Goal: Find contact information: Find contact information

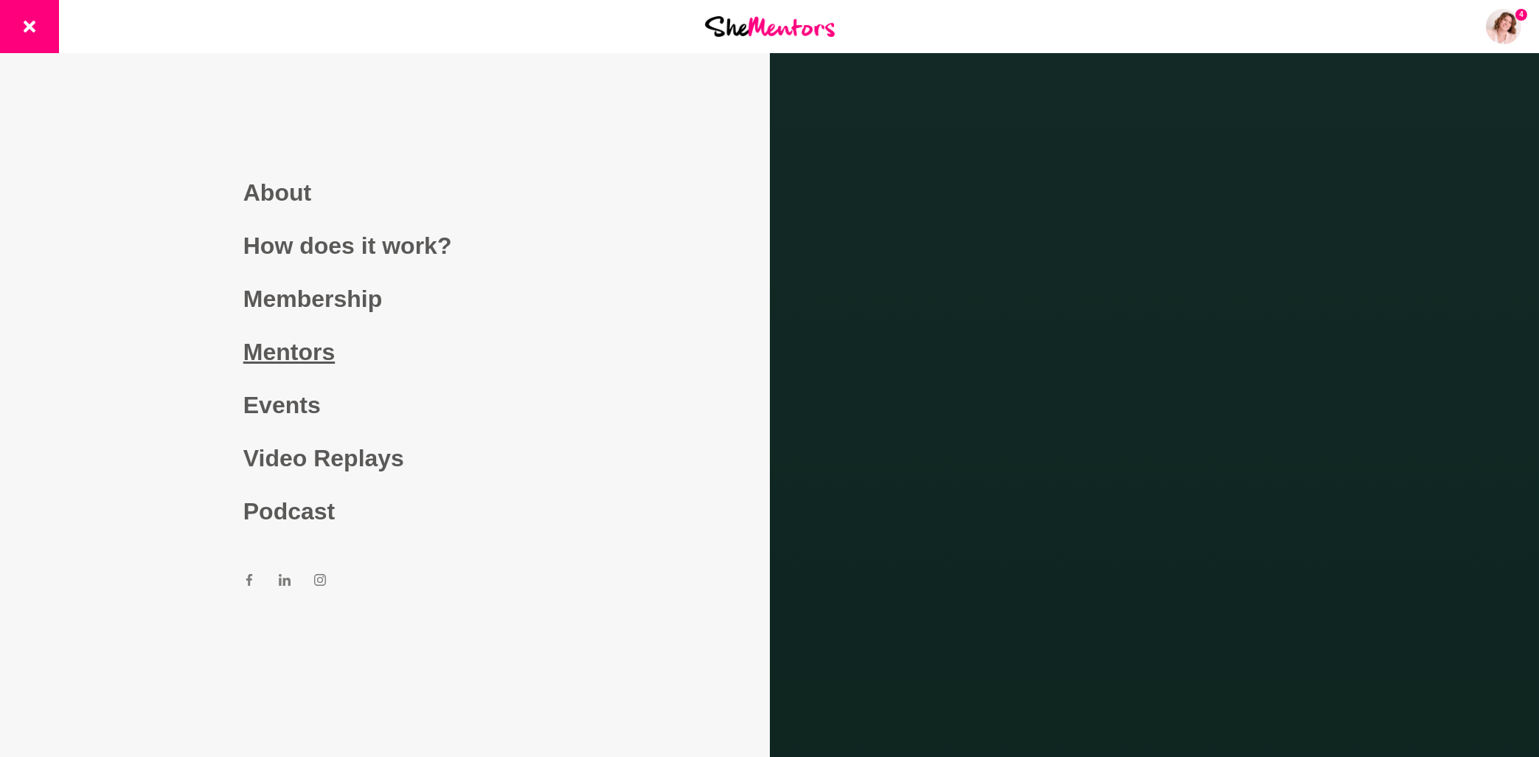
click at [295, 351] on link "Mentors" at bounding box center [384, 351] width 283 height 53
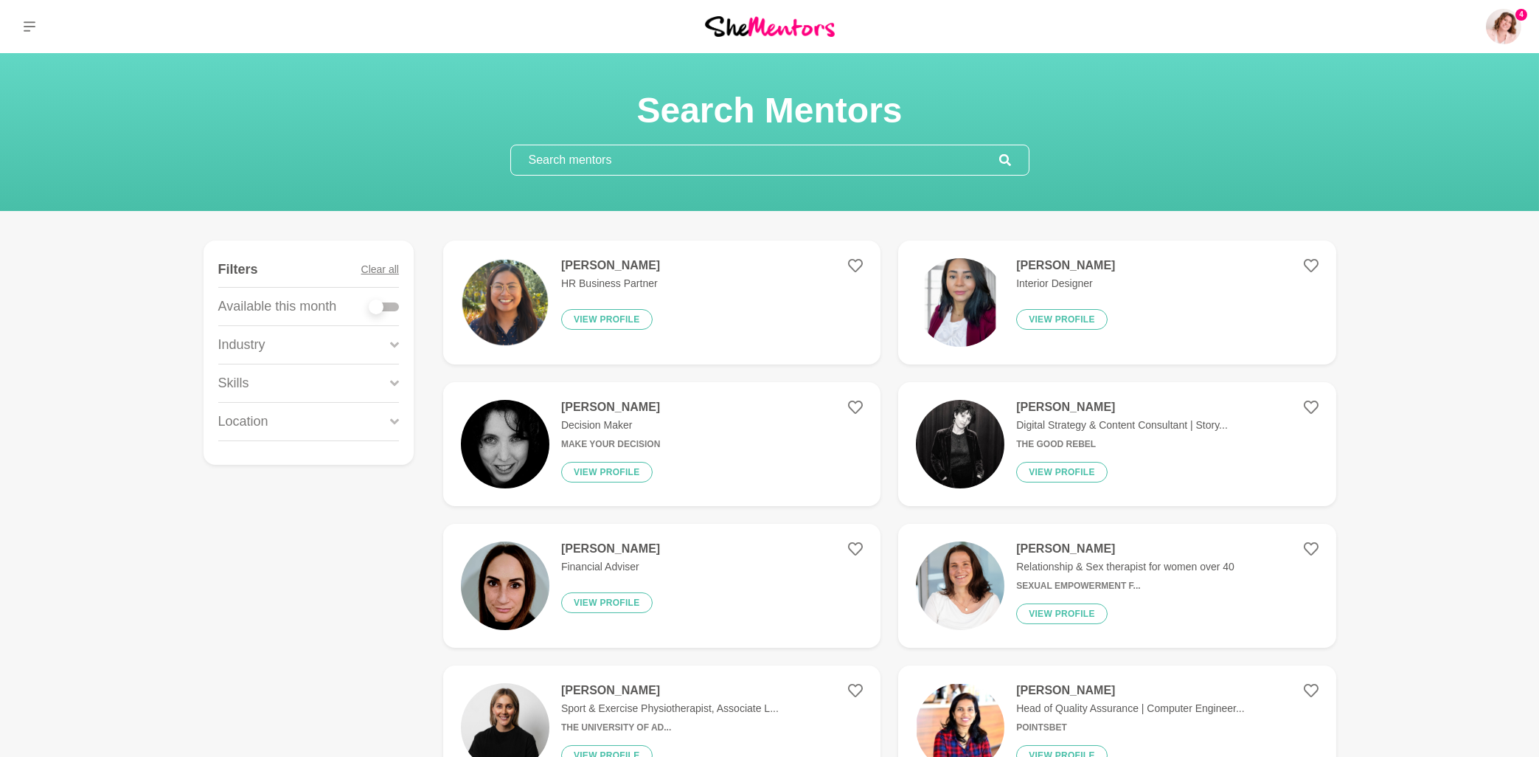
click at [579, 161] on input "text" at bounding box center [755, 159] width 488 height 29
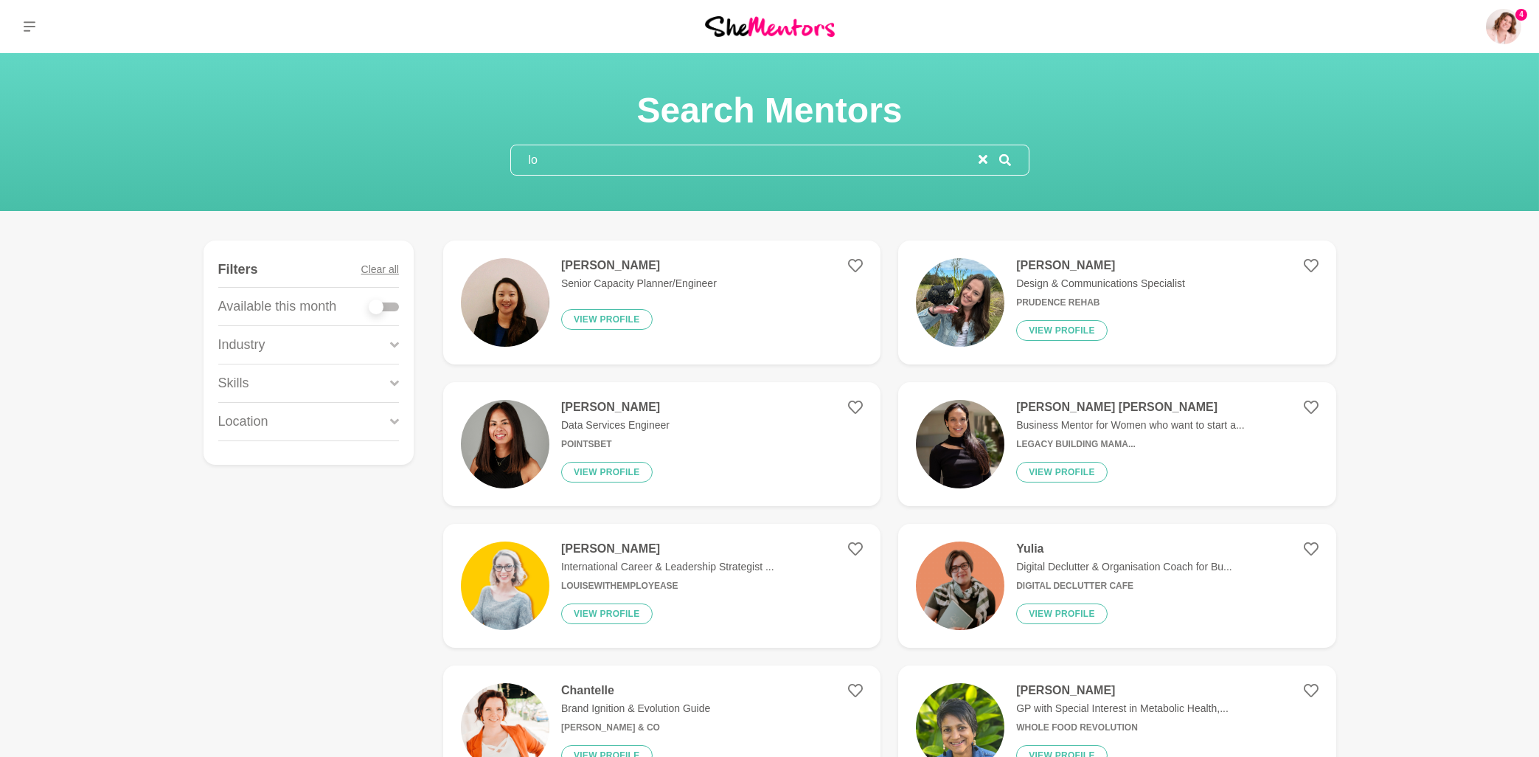
type input "lo"
click at [600, 271] on h4 "[PERSON_NAME]" at bounding box center [639, 265] width 156 height 15
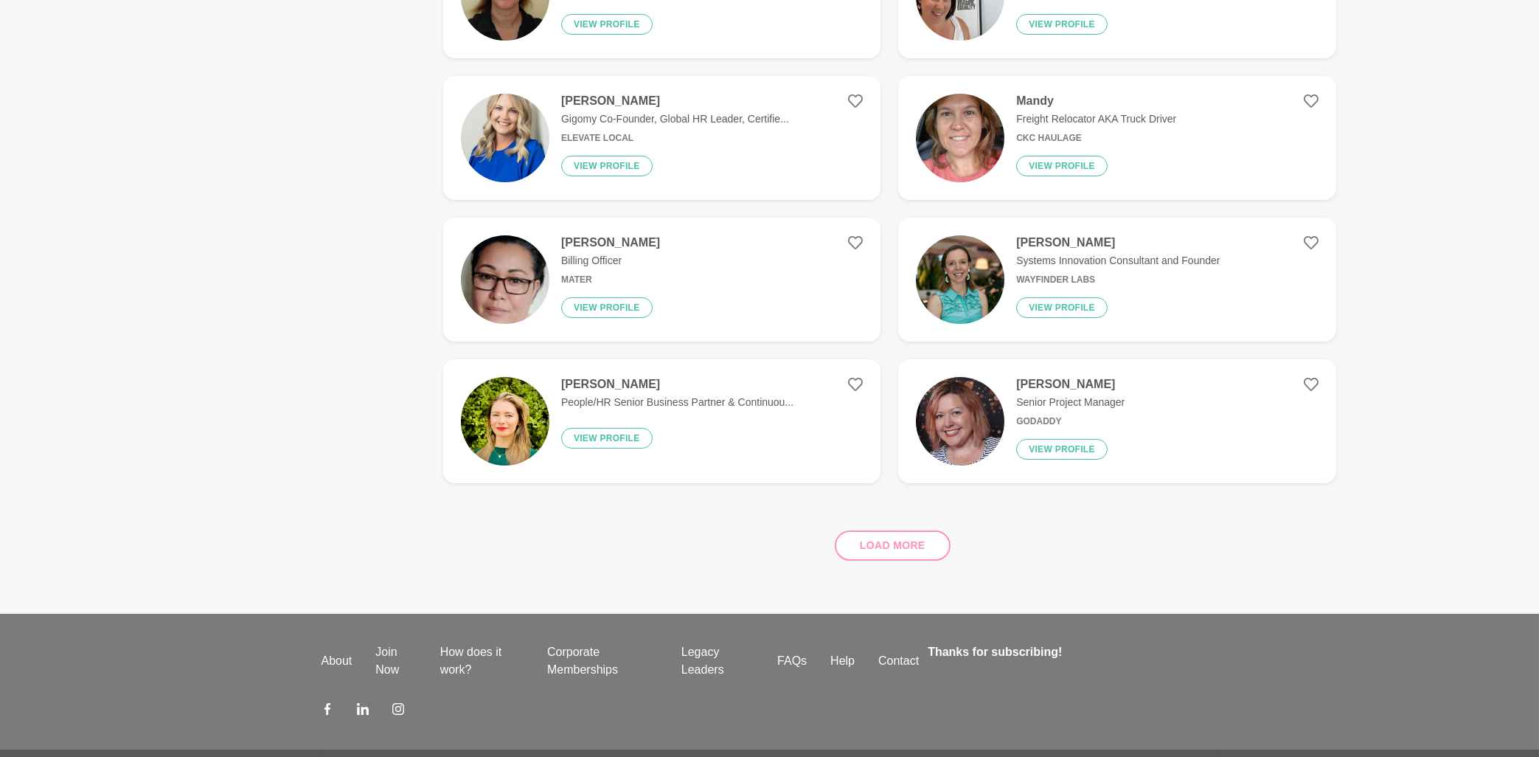
scroll to position [1186, 0]
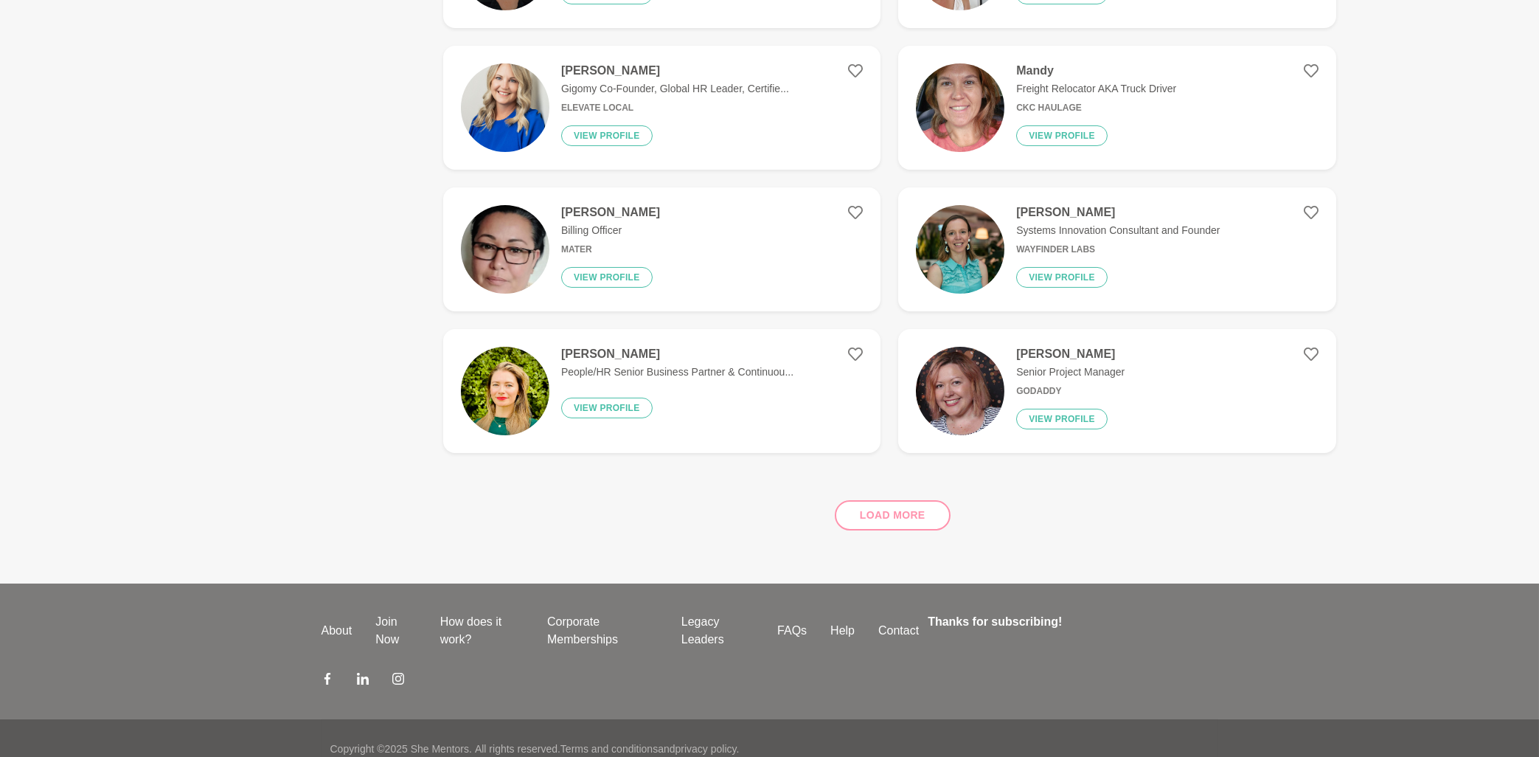
click at [906, 519] on div "Load more" at bounding box center [889, 509] width 893 height 89
click at [894, 515] on div "Load more" at bounding box center [889, 509] width 893 height 89
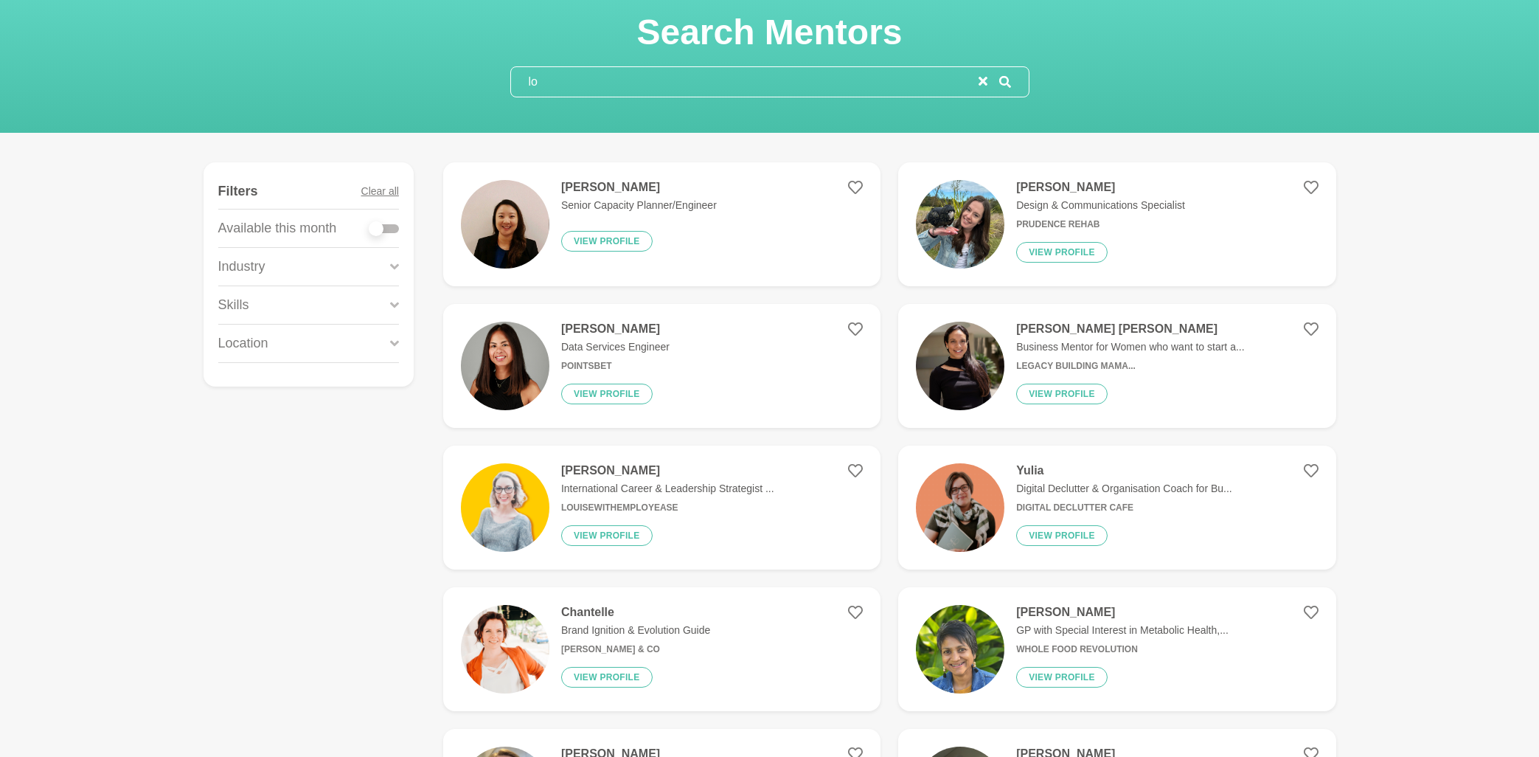
scroll to position [0, 0]
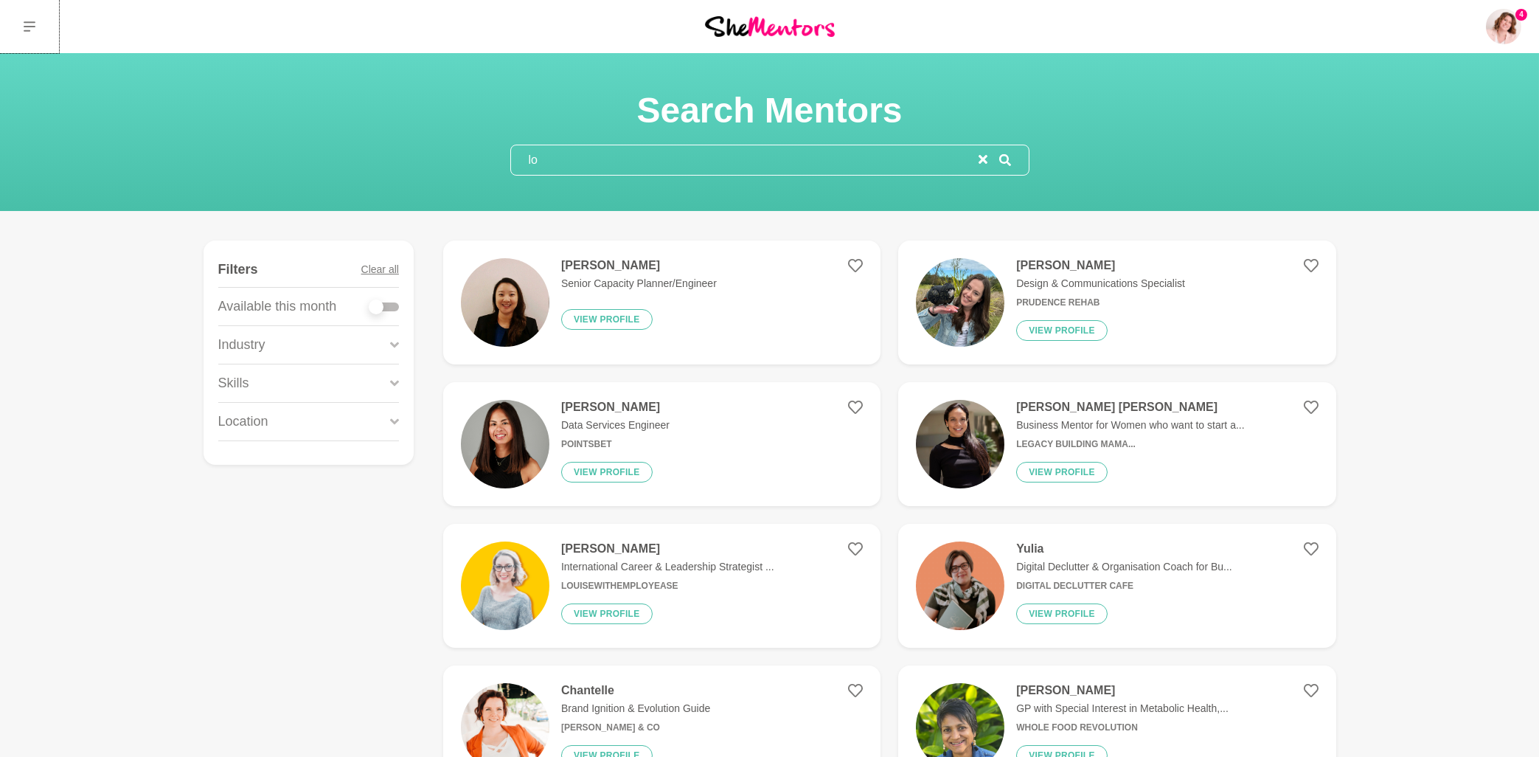
click at [36, 23] on button at bounding box center [29, 26] width 59 height 53
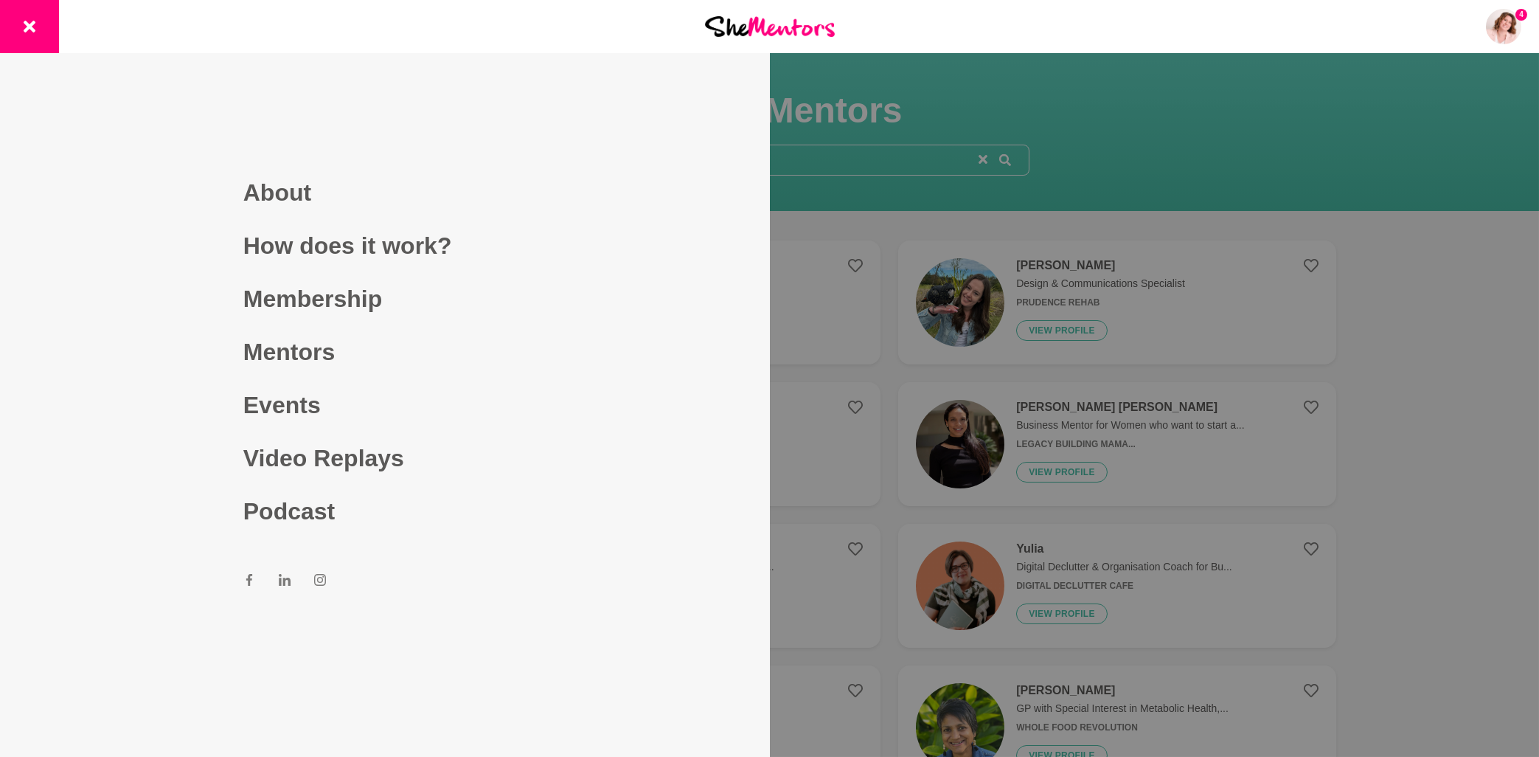
click at [842, 162] on div at bounding box center [769, 378] width 1539 height 757
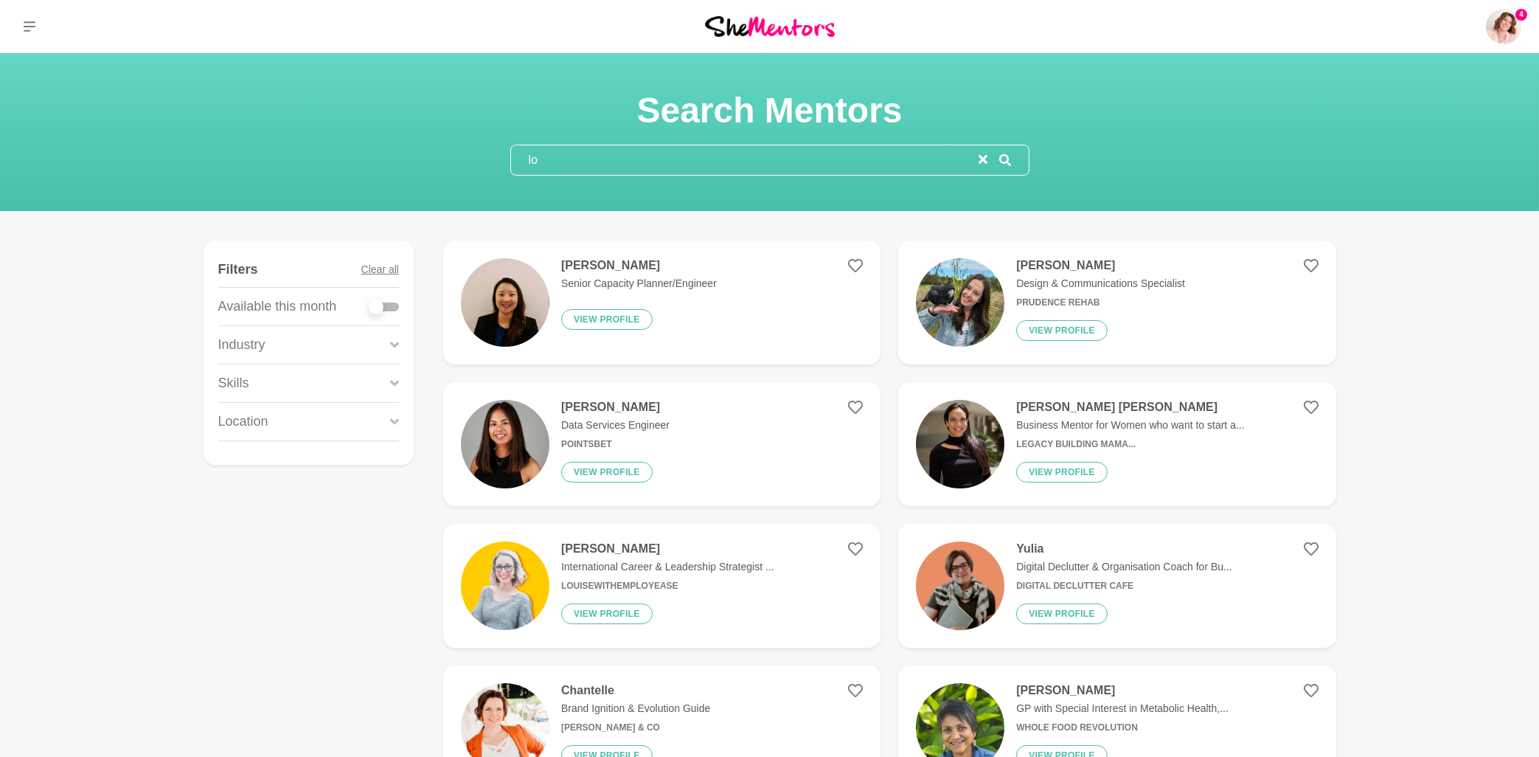
drag, startPoint x: 557, startPoint y: 160, endPoint x: 479, endPoint y: 156, distance: 78.2
click at [511, 156] on input "lo" at bounding box center [744, 159] width 467 height 29
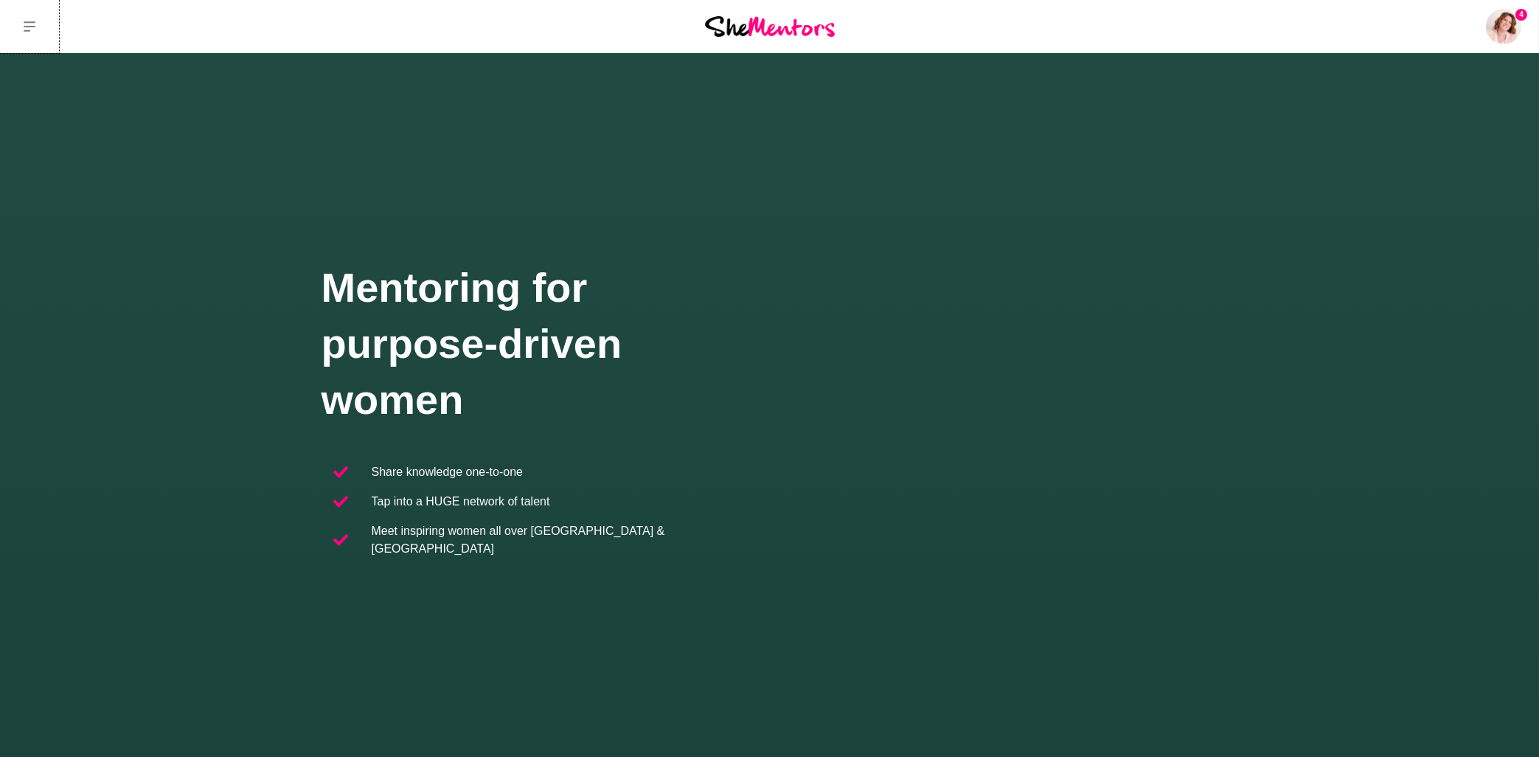
click at [34, 28] on icon at bounding box center [30, 27] width 12 height 12
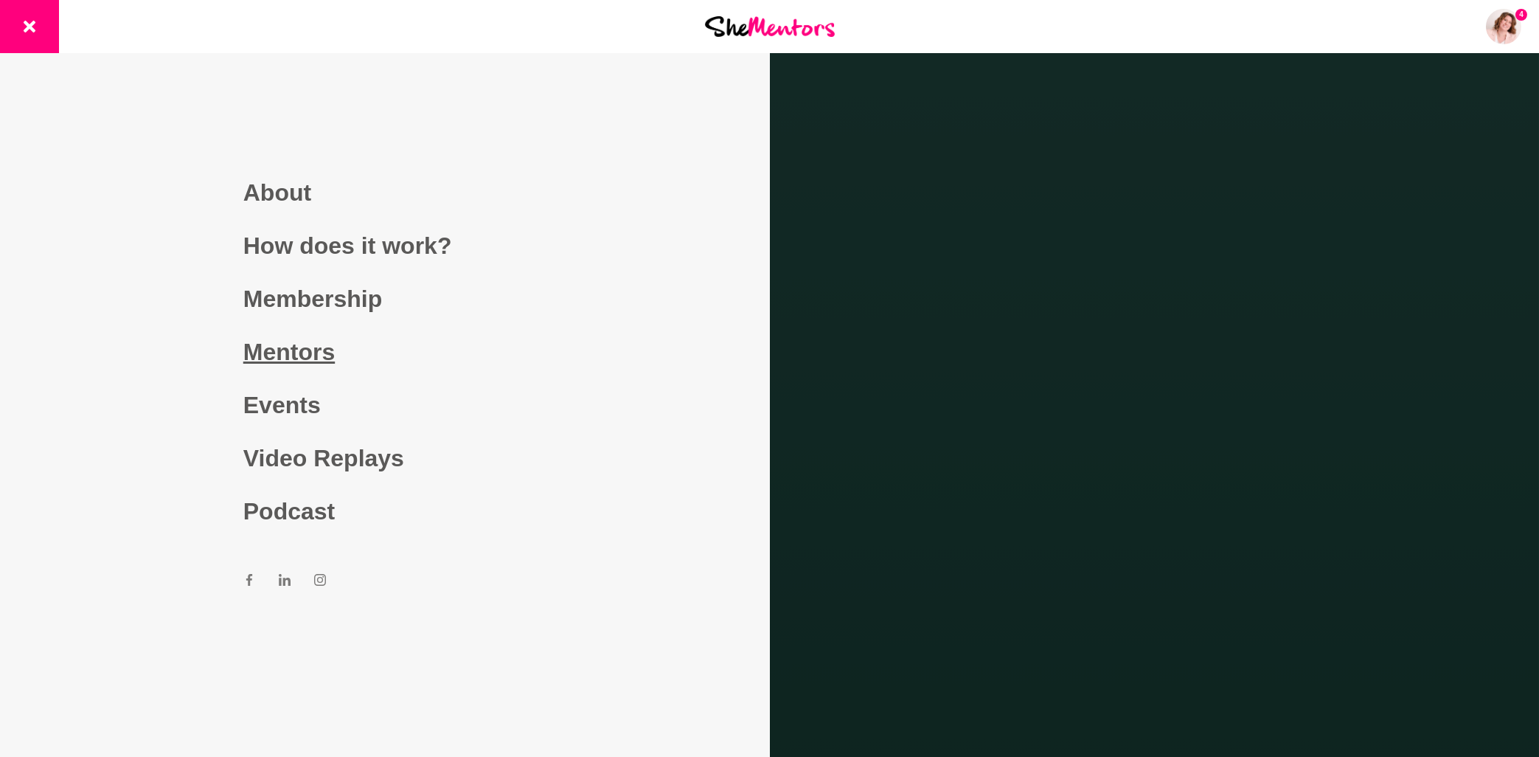
click at [288, 355] on link "Mentors" at bounding box center [384, 351] width 283 height 53
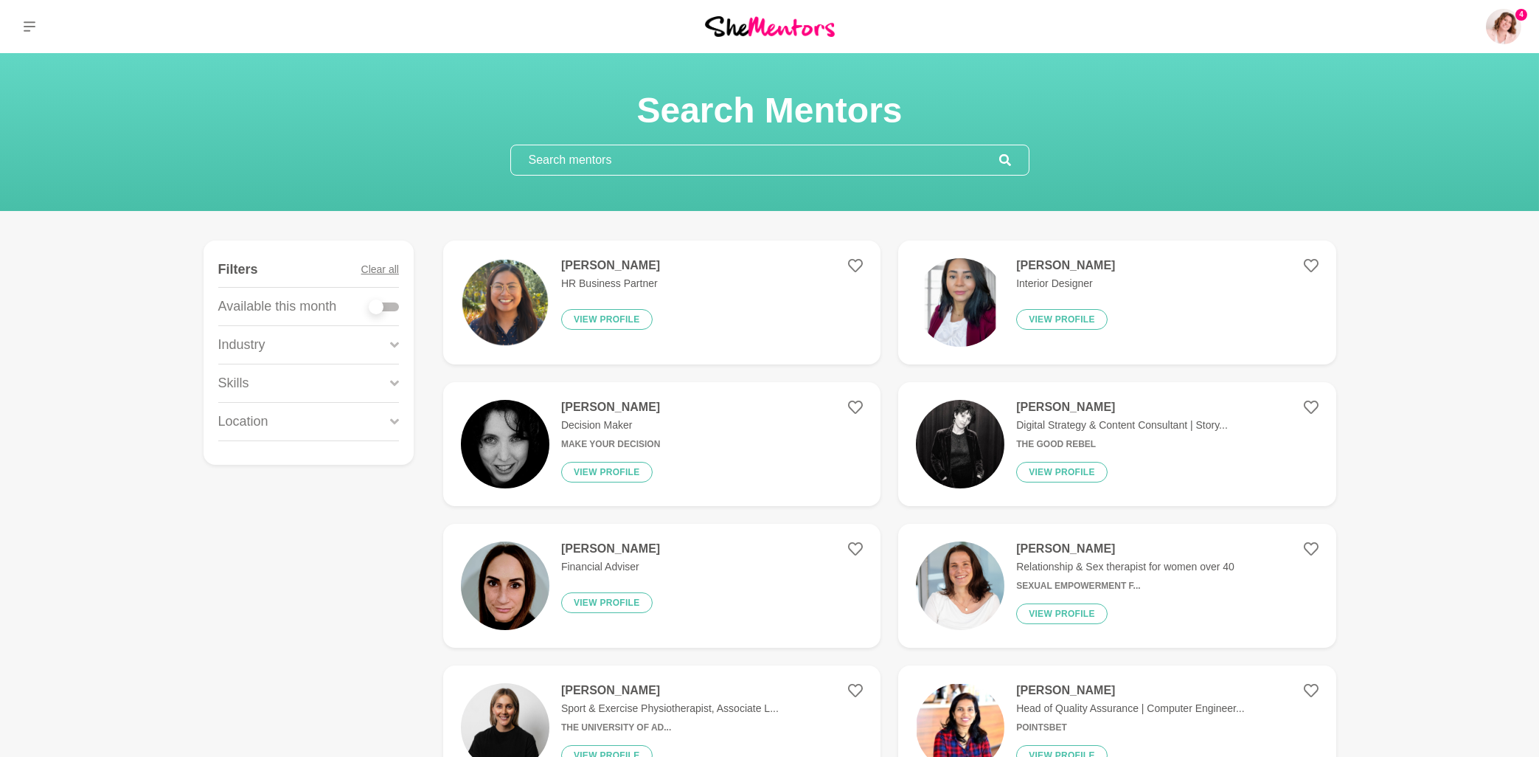
click at [577, 159] on input "text" at bounding box center [755, 159] width 488 height 29
paste input "Tarisha"
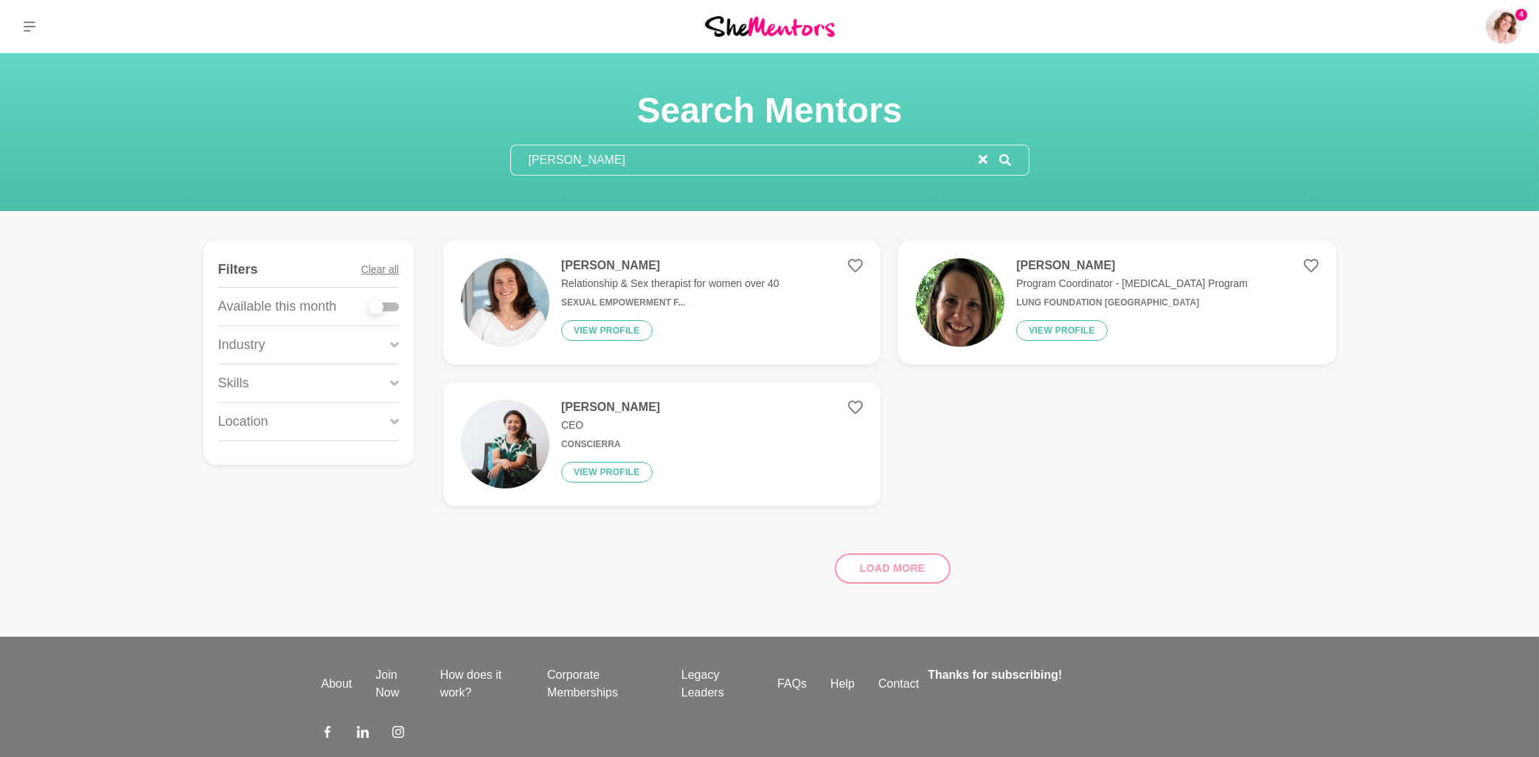
type input "Tarisha"
click at [611, 263] on h4 "[PERSON_NAME]" at bounding box center [670, 265] width 218 height 15
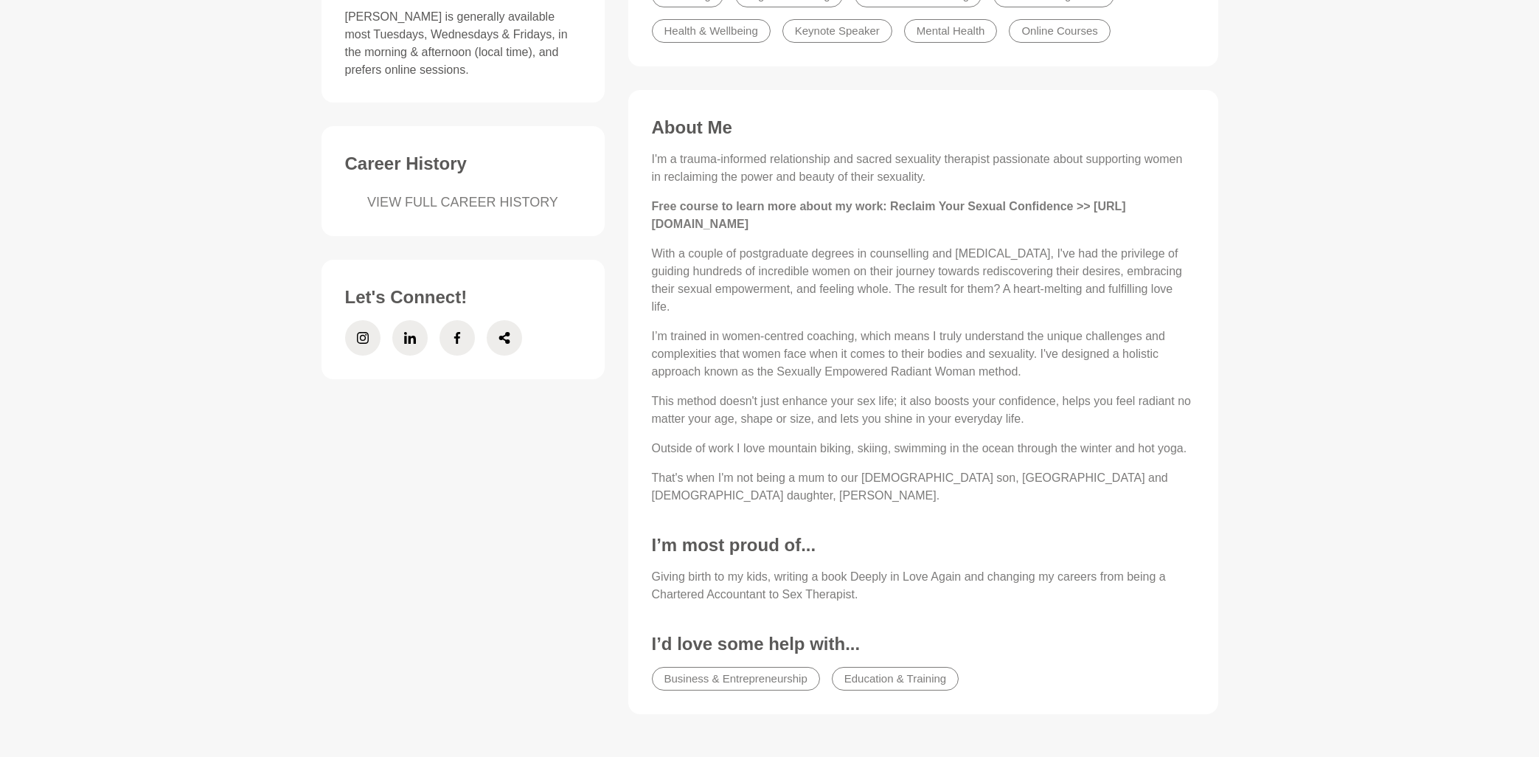
scroll to position [553, 0]
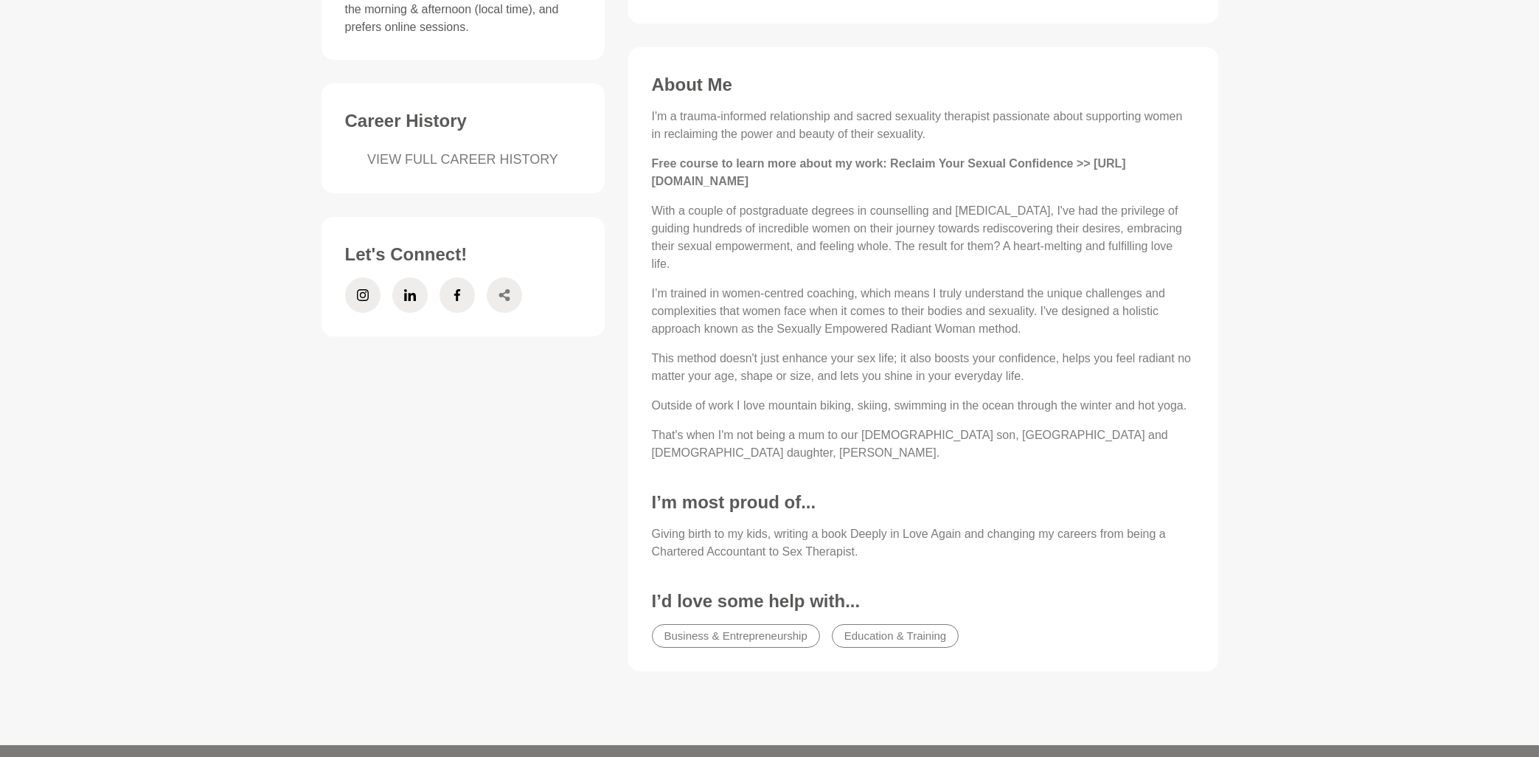
click at [509, 291] on icon at bounding box center [503, 295] width 11 height 12
